Goal: Task Accomplishment & Management: Book appointment/travel/reservation

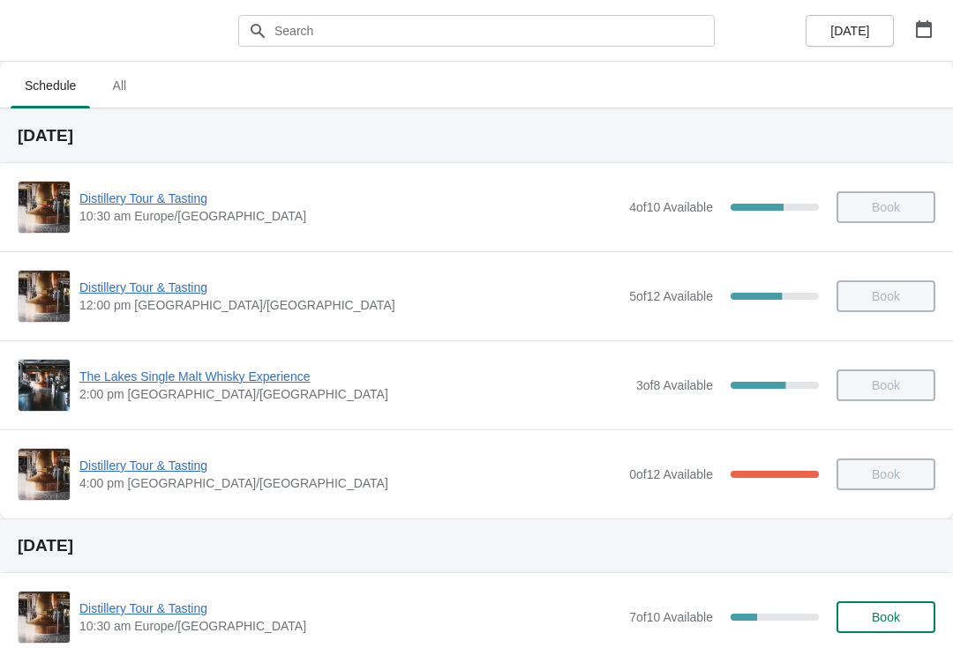
scroll to position [1277, 0]
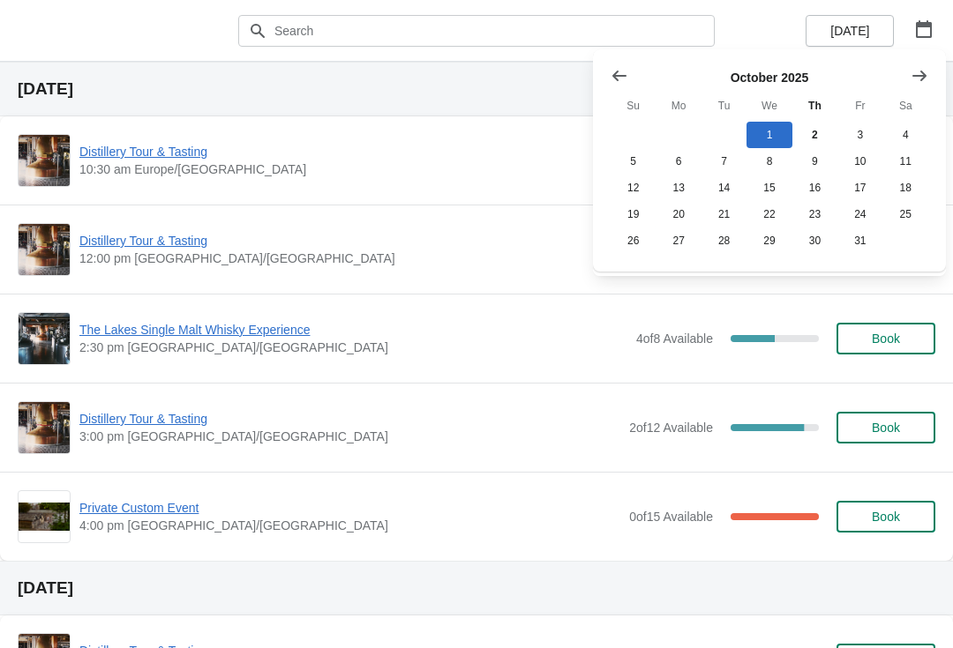
click at [681, 191] on button "13" at bounding box center [677, 188] width 45 height 26
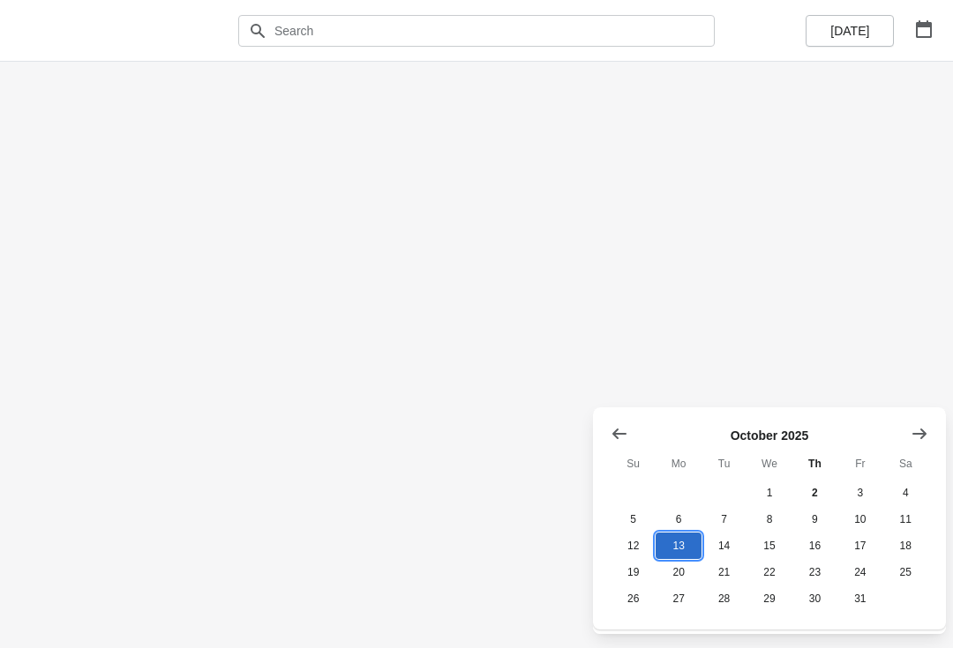
scroll to position [0, 0]
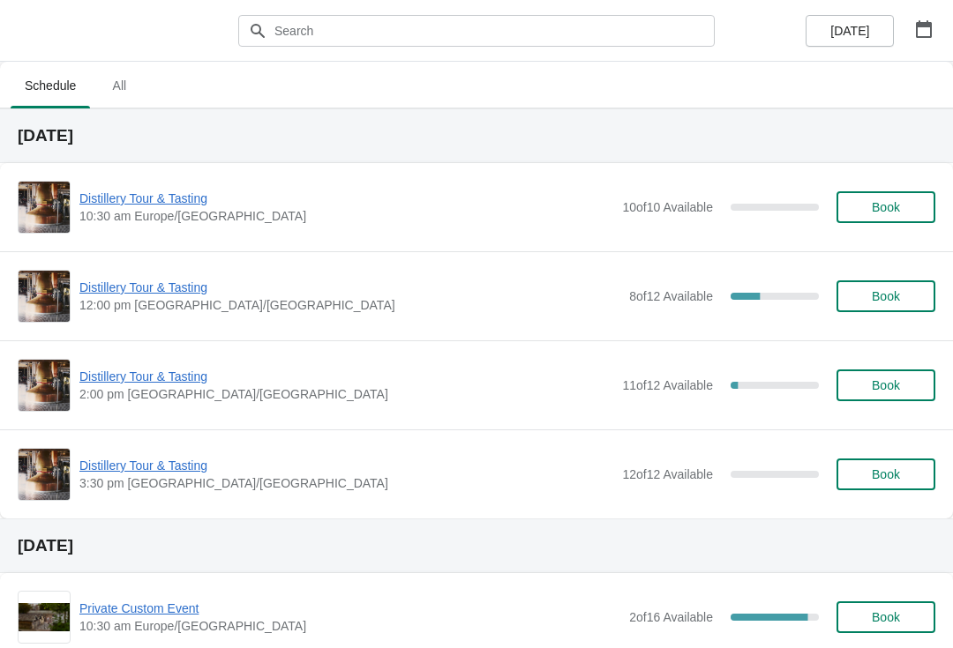
click at [857, 24] on span "[DATE]" at bounding box center [849, 31] width 39 height 14
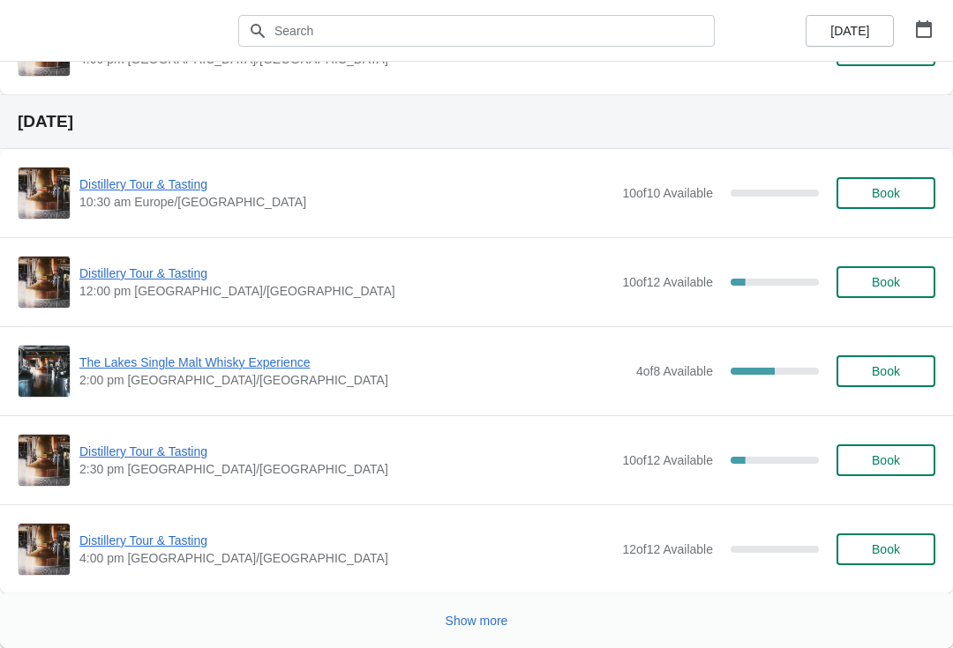
scroll to position [3331, 0]
click at [483, 620] on span "Show more" at bounding box center [477, 621] width 63 height 14
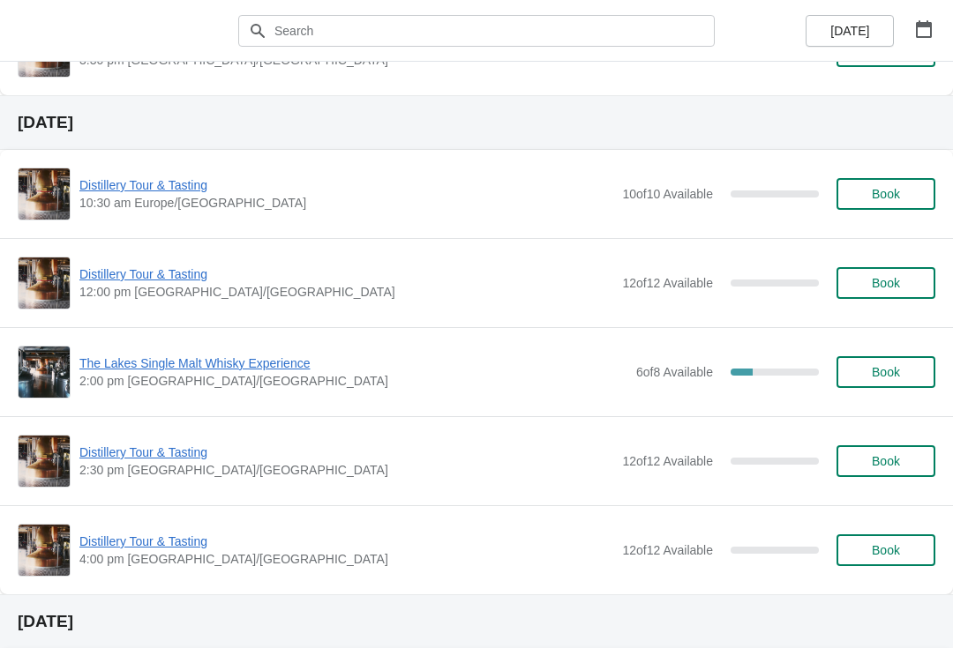
scroll to position [6327, 0]
click at [899, 463] on span "Book" at bounding box center [886, 460] width 28 height 14
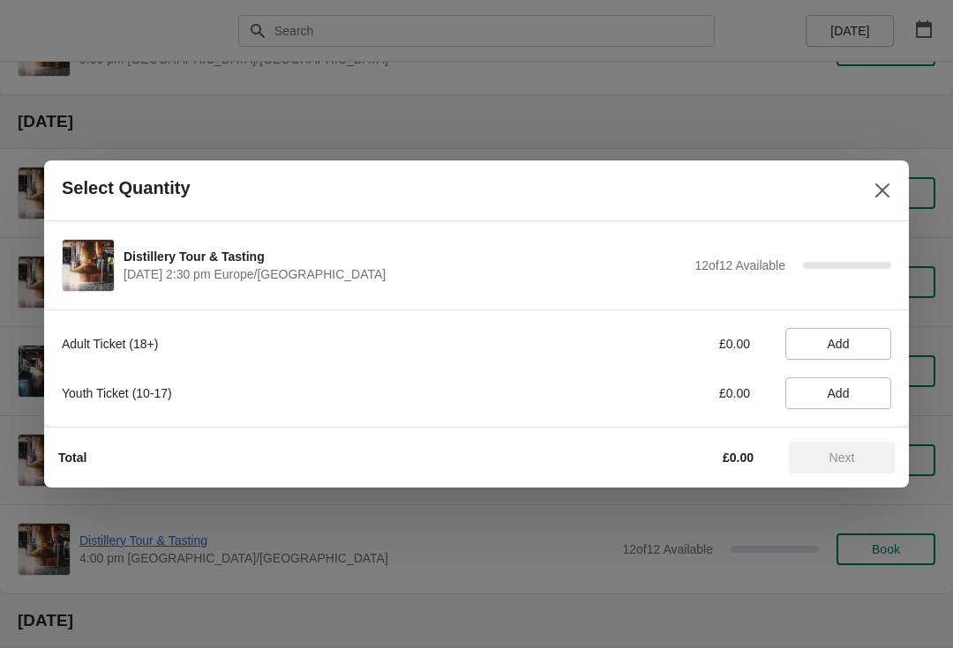
click at [858, 335] on button "Add" at bounding box center [838, 344] width 106 height 32
click at [872, 351] on icon at bounding box center [868, 344] width 19 height 19
click at [870, 351] on icon at bounding box center [868, 344] width 19 height 19
click at [872, 349] on icon at bounding box center [868, 344] width 19 height 19
click at [843, 461] on span "Next" at bounding box center [842, 458] width 26 height 14
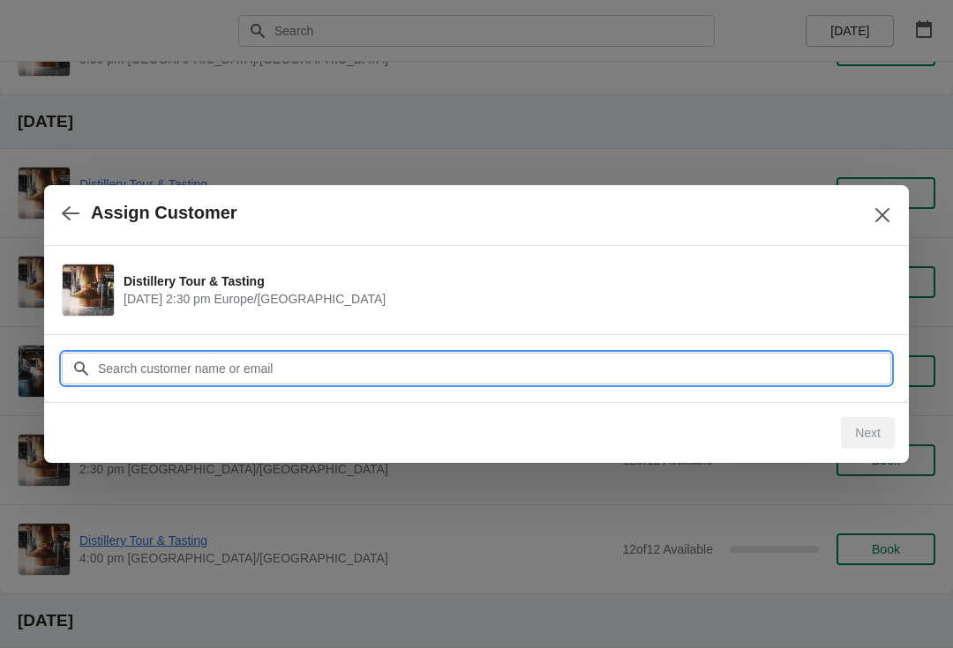
click at [634, 367] on input "Customer" at bounding box center [494, 369] width 794 height 32
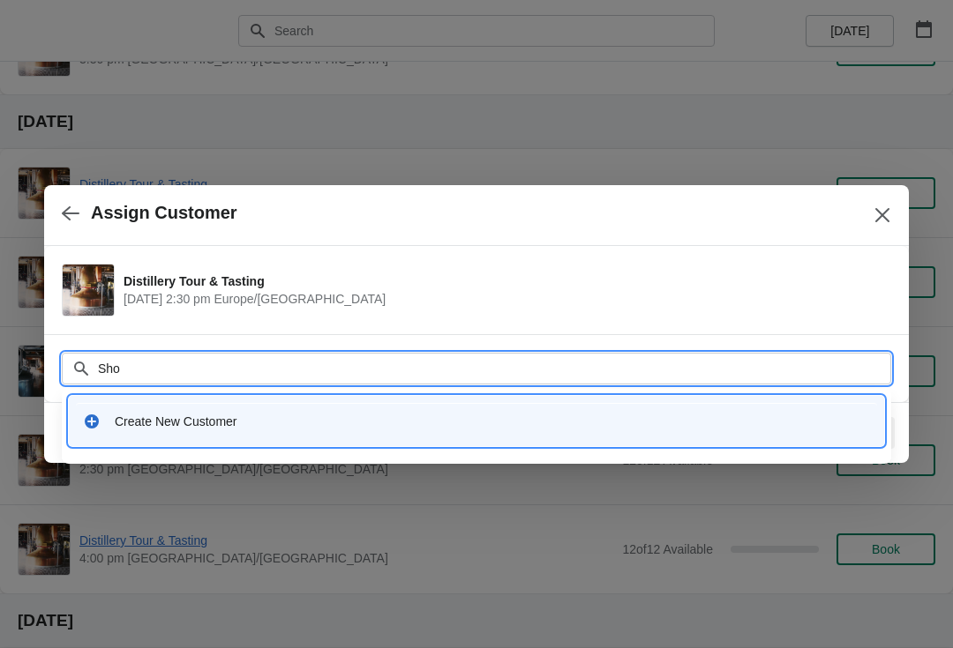
type input "Shop"
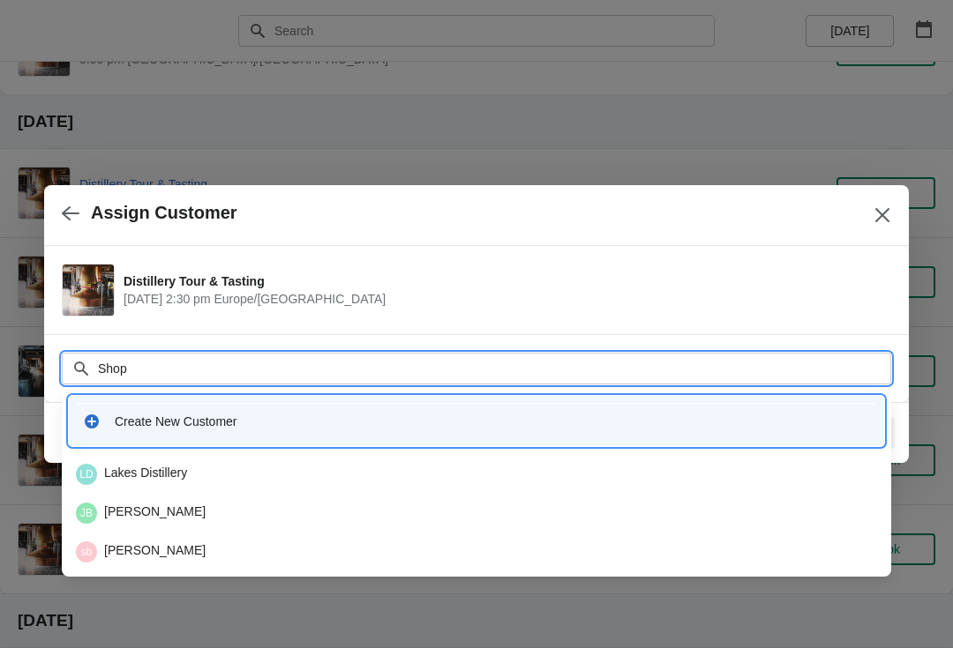
click at [195, 466] on div "[GEOGRAPHIC_DATA]" at bounding box center [476, 474] width 801 height 21
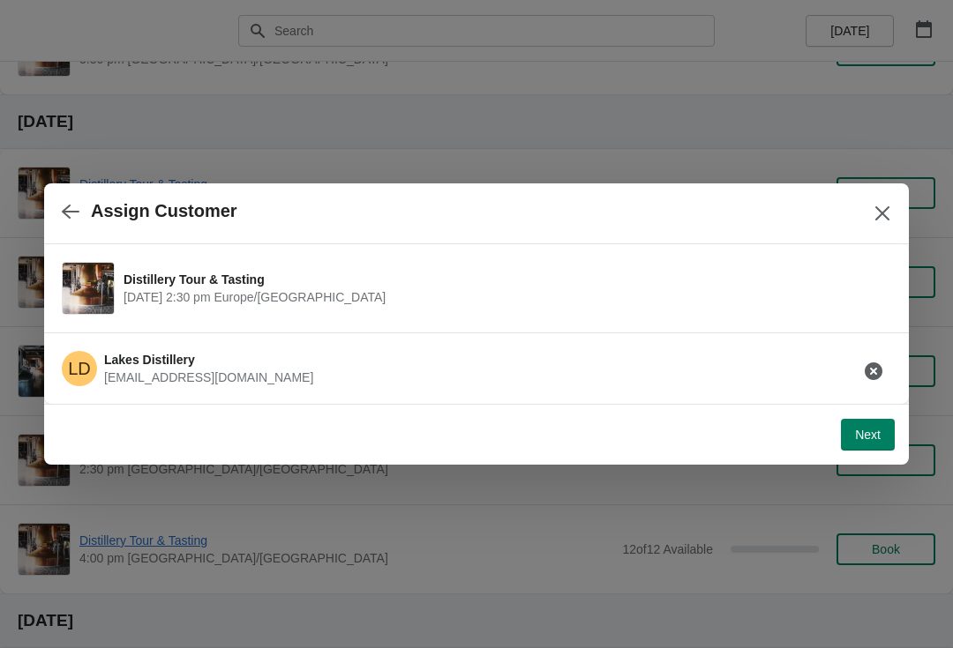
click at [875, 434] on span "Next" at bounding box center [868, 435] width 26 height 14
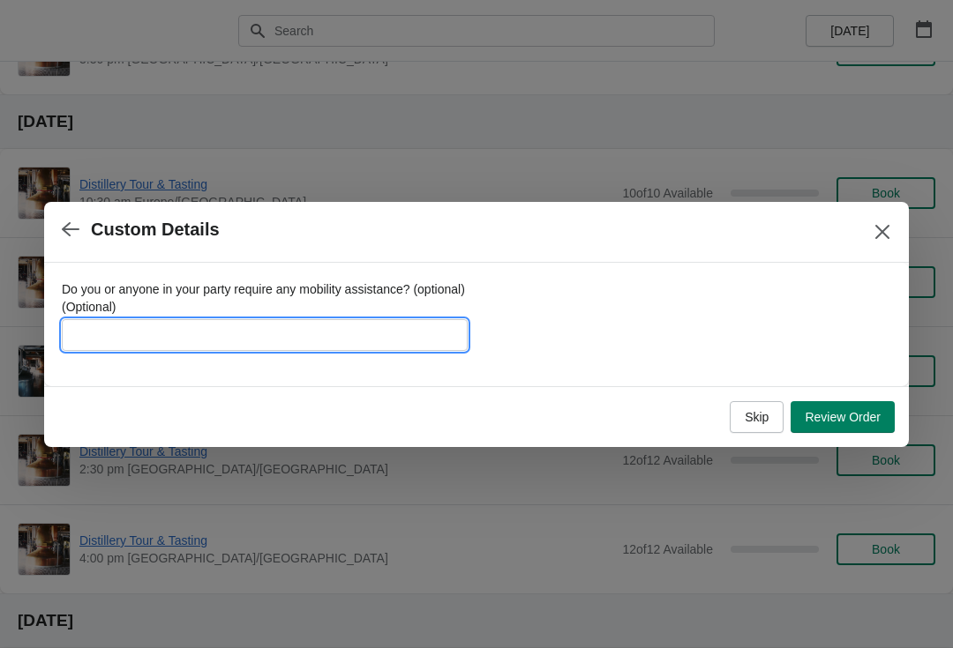
click at [380, 326] on input "Do you or anyone in your party require any mobility assistance? (optional) (Opt…" at bounding box center [265, 335] width 406 height 32
type input "[PERSON_NAME]"
